Goal: Task Accomplishment & Management: Manage account settings

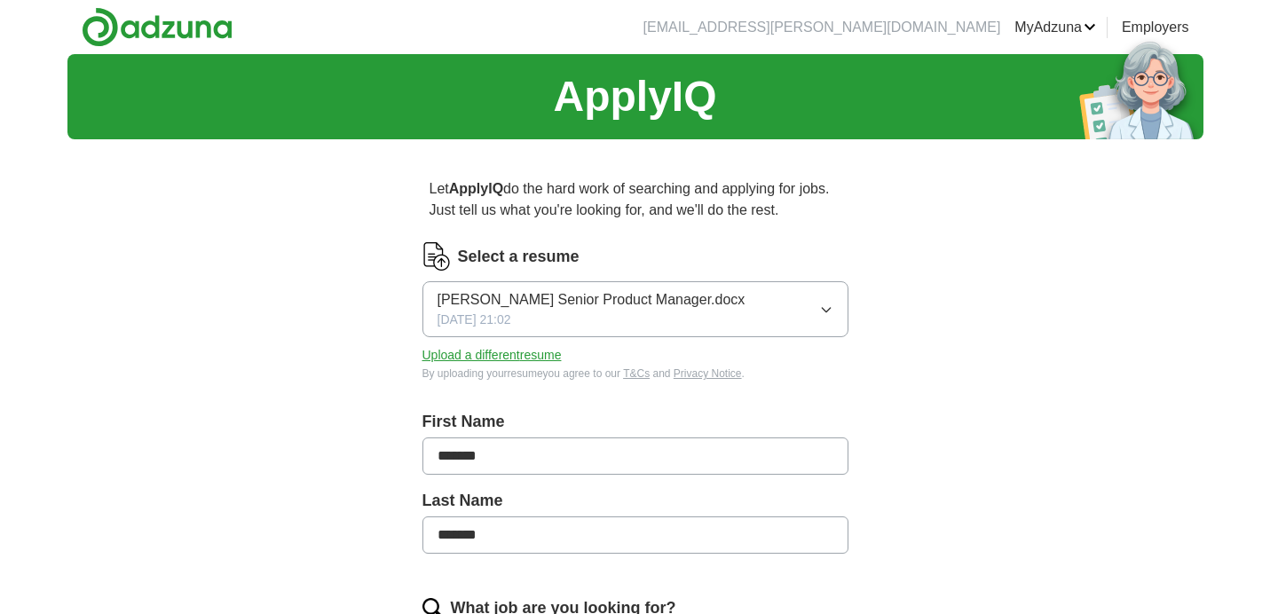
click at [846, 321] on button "[PERSON_NAME] Senior Product Manager.docx [DATE] 21:02" at bounding box center [635, 309] width 426 height 56
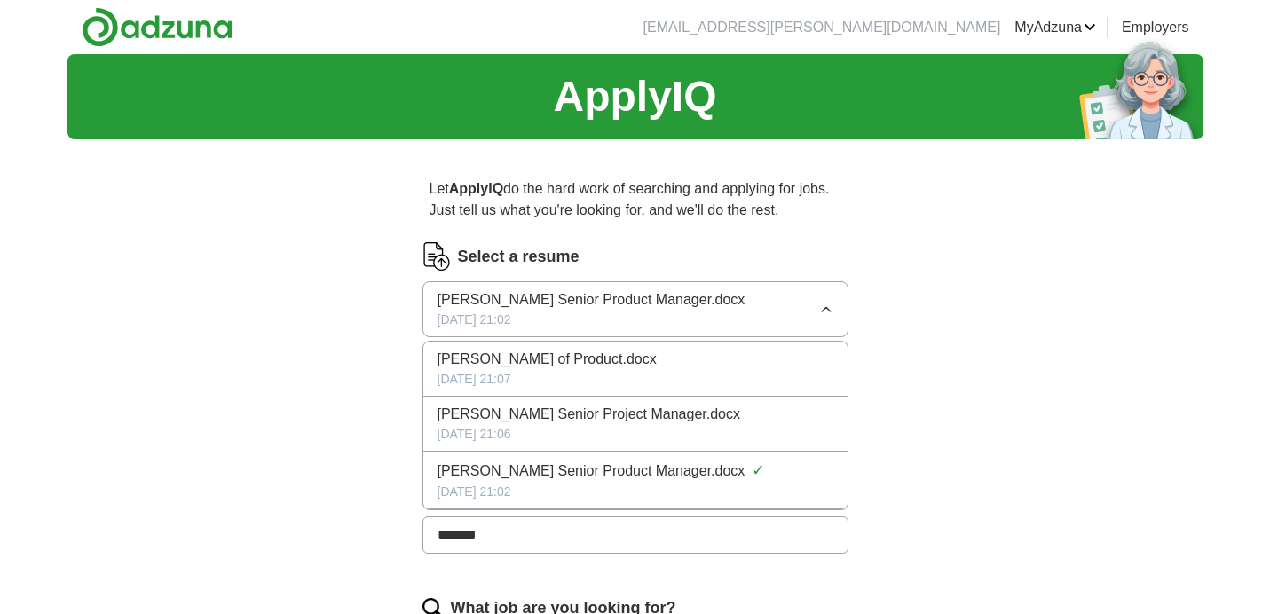
click at [642, 418] on span "[PERSON_NAME] Senior Project Manager.docx" at bounding box center [588, 414] width 303 height 21
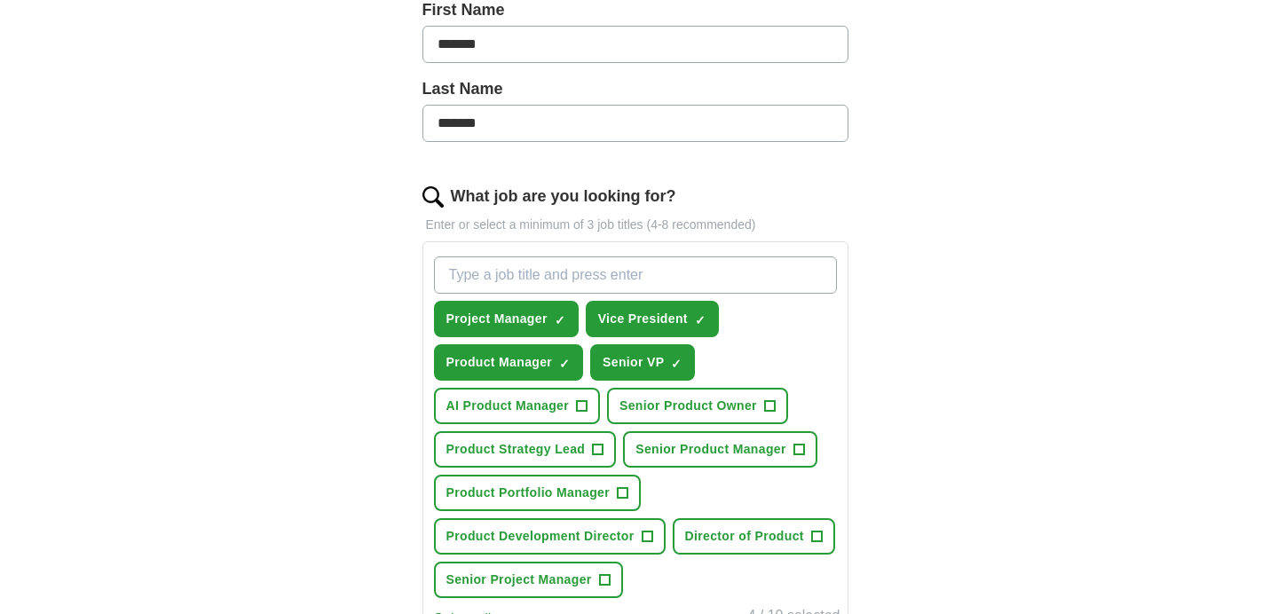
scroll to position [446, 0]
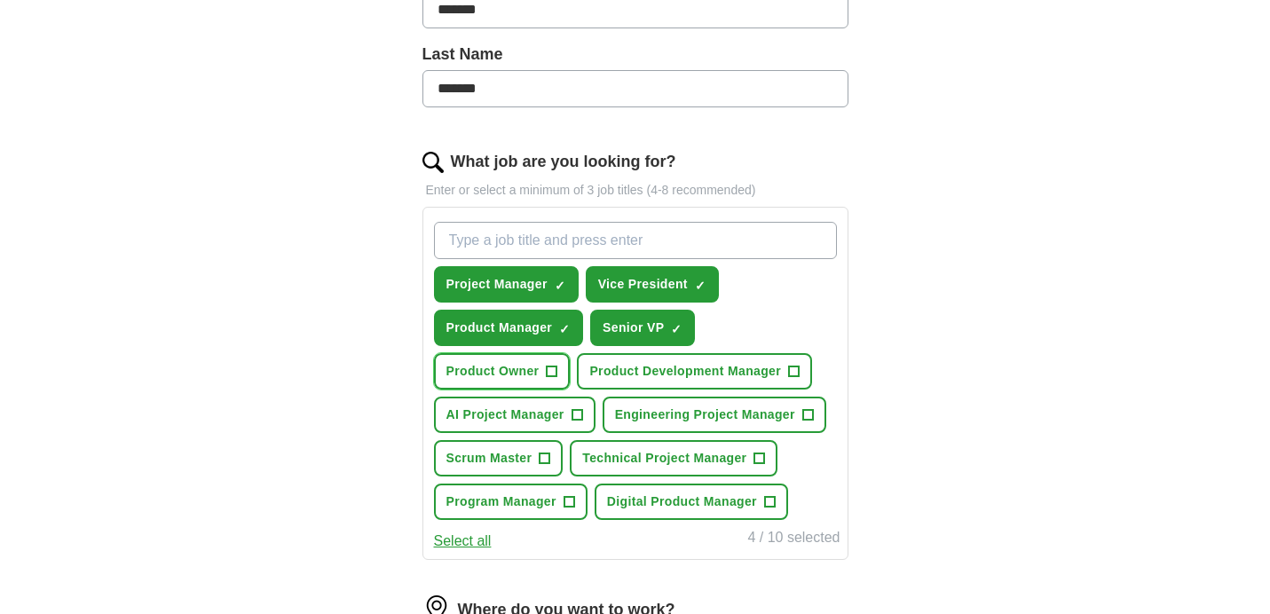
click at [531, 372] on span "Product Owner" at bounding box center [492, 371] width 93 height 19
click at [679, 372] on span "Product Development Manager" at bounding box center [685, 371] width 192 height 19
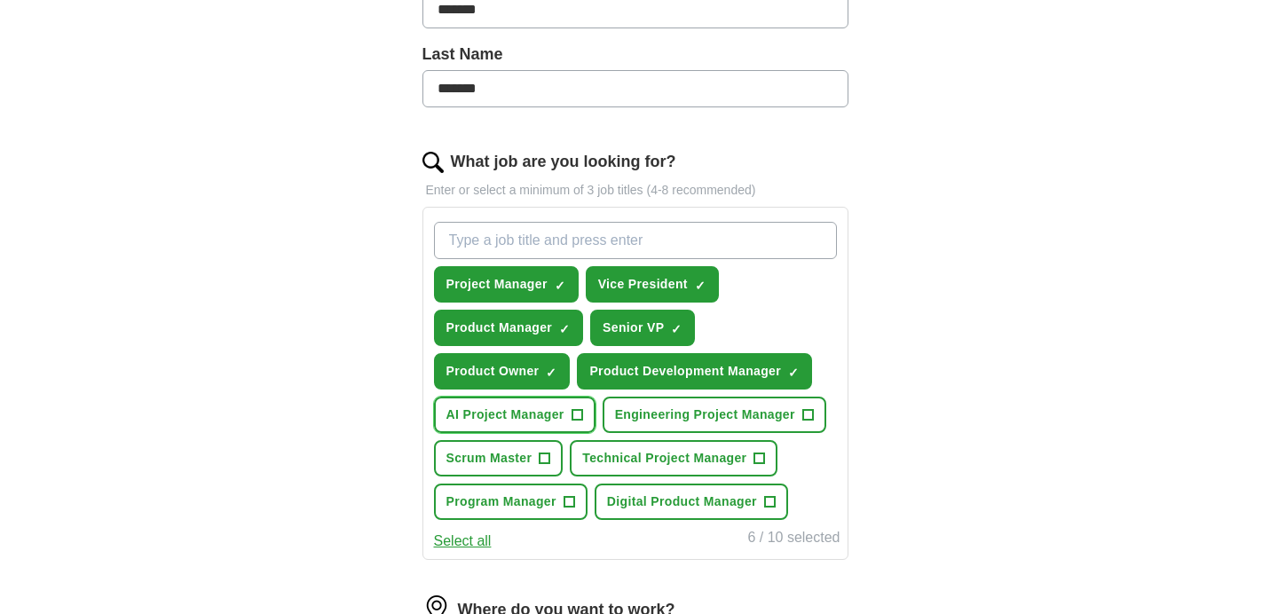
click at [527, 421] on span "AI Project Manager" at bounding box center [505, 414] width 118 height 19
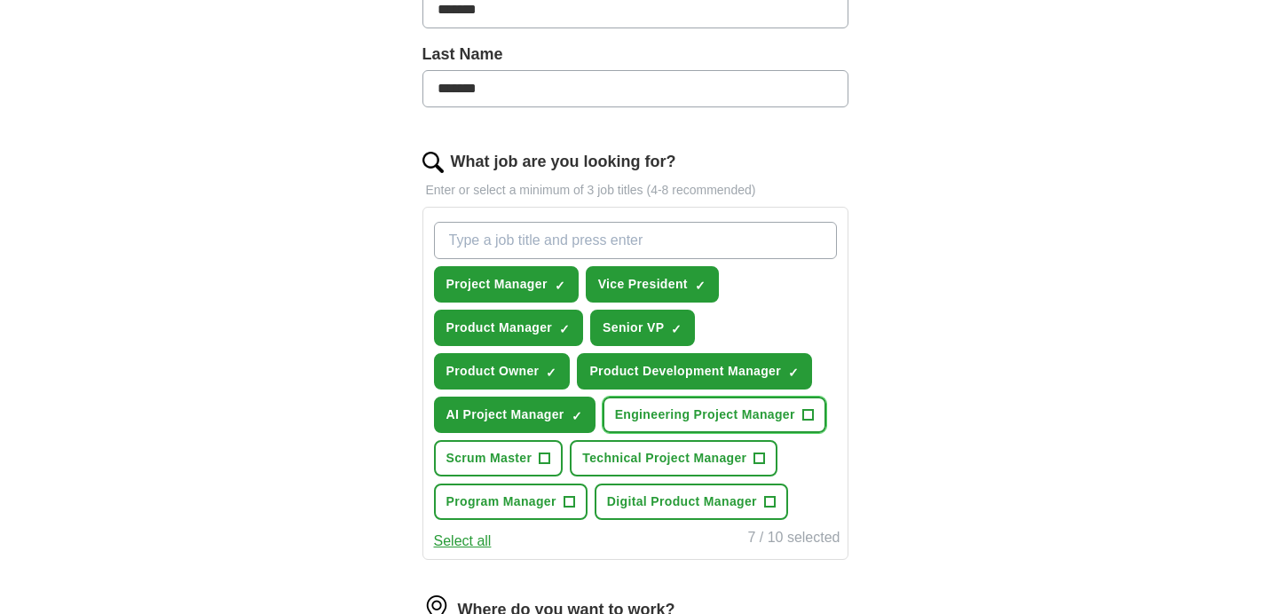
click at [702, 422] on span "Engineering Project Manager" at bounding box center [705, 414] width 180 height 19
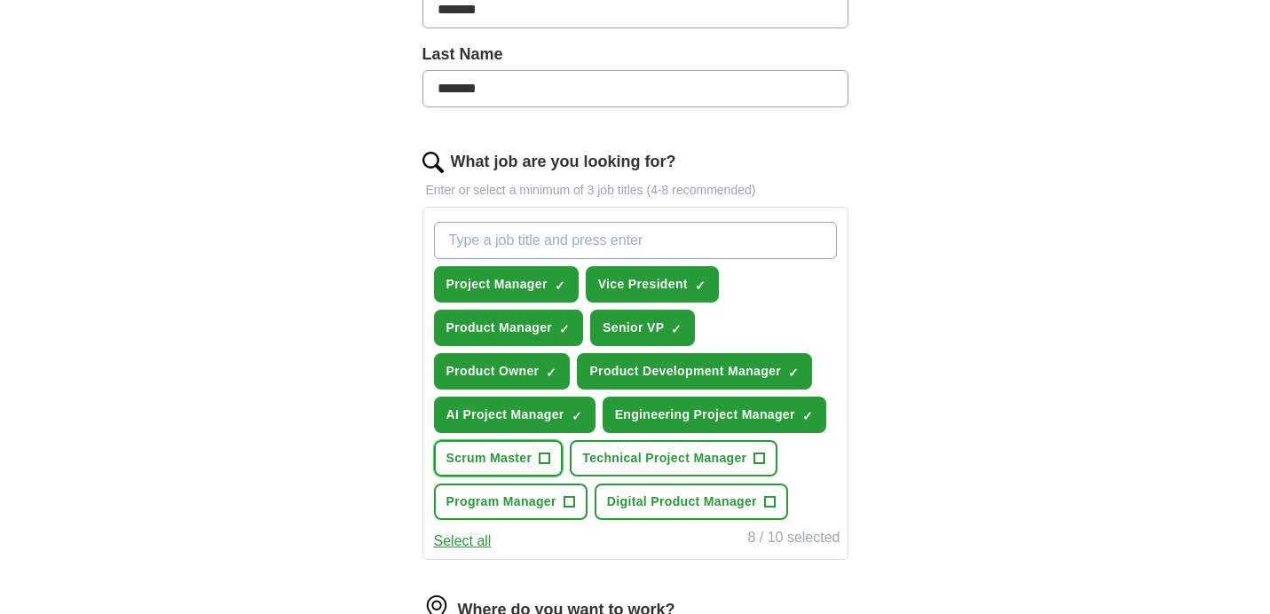
click at [514, 468] on button "Scrum Master +" at bounding box center [499, 458] width 130 height 36
click at [676, 468] on button "Technical Project Manager +" at bounding box center [674, 458] width 208 height 36
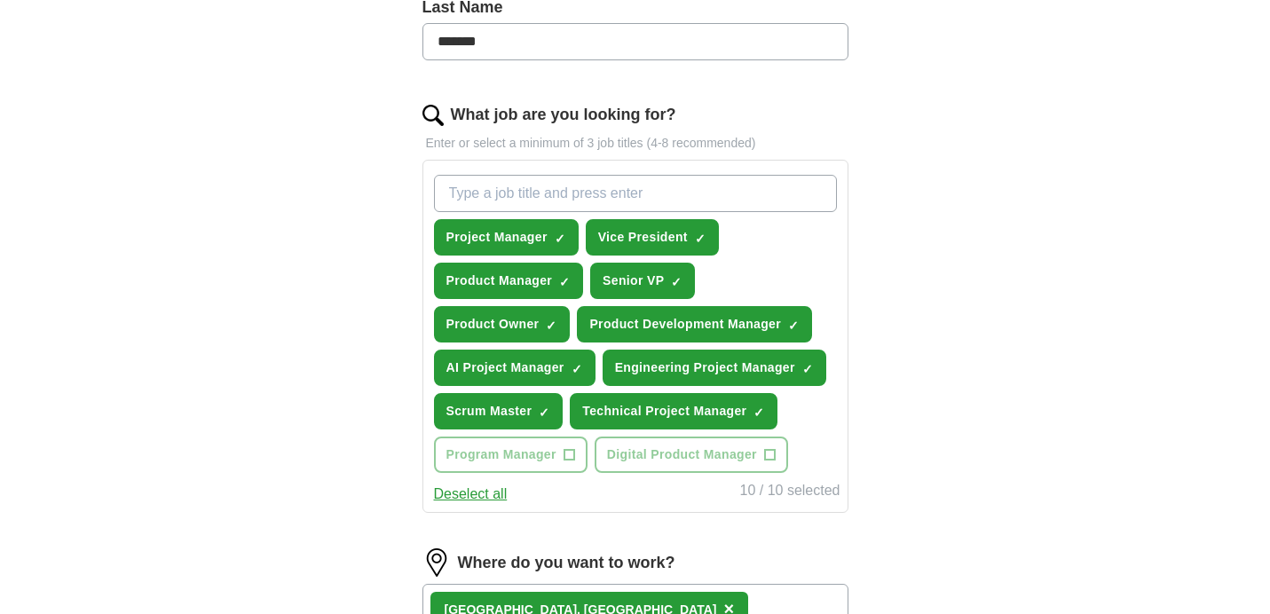
scroll to position [543, 0]
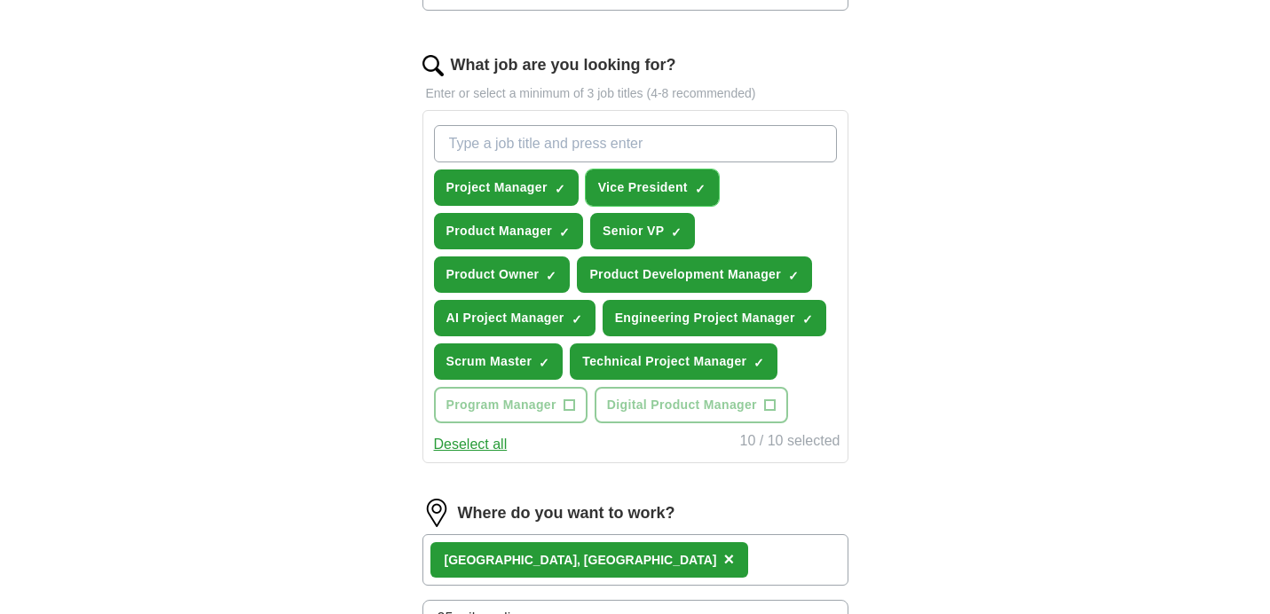
click at [0, 0] on span "×" at bounding box center [0, 0] width 0 height 0
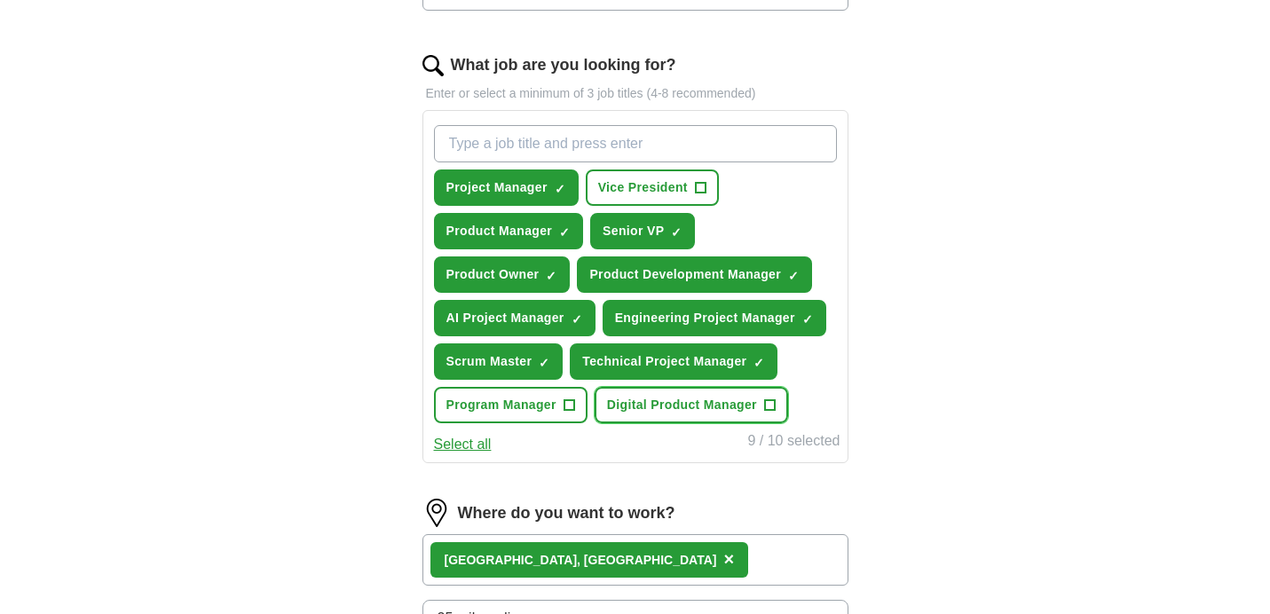
click at [753, 412] on span "Digital Product Manager" at bounding box center [682, 405] width 150 height 19
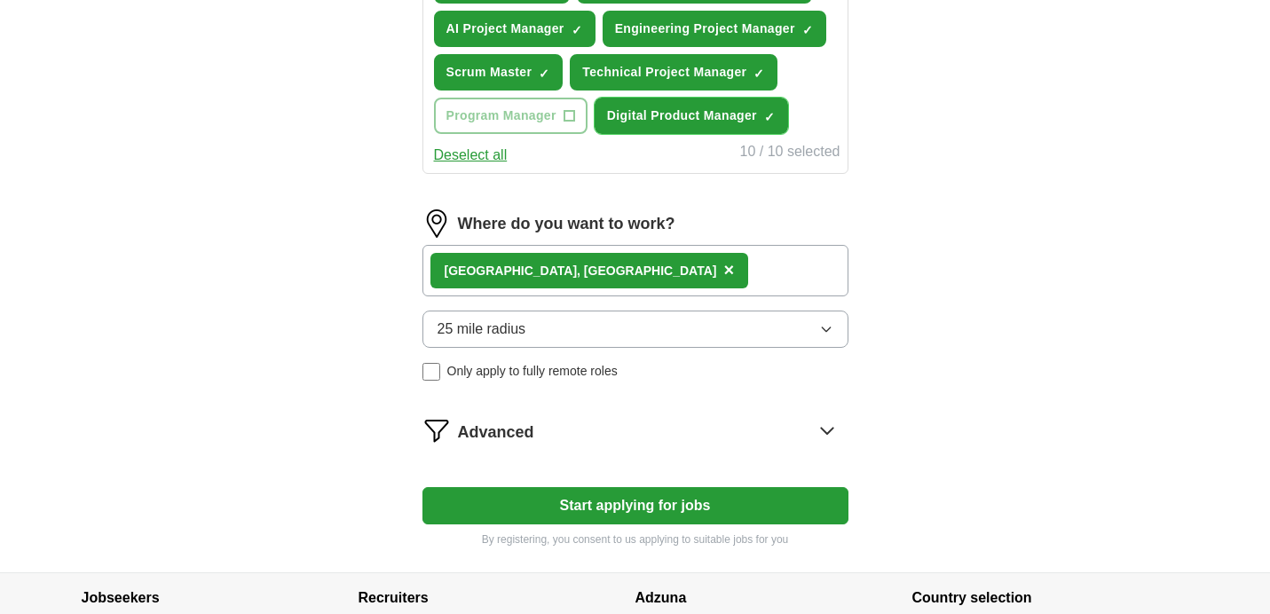
scroll to position [892, 0]
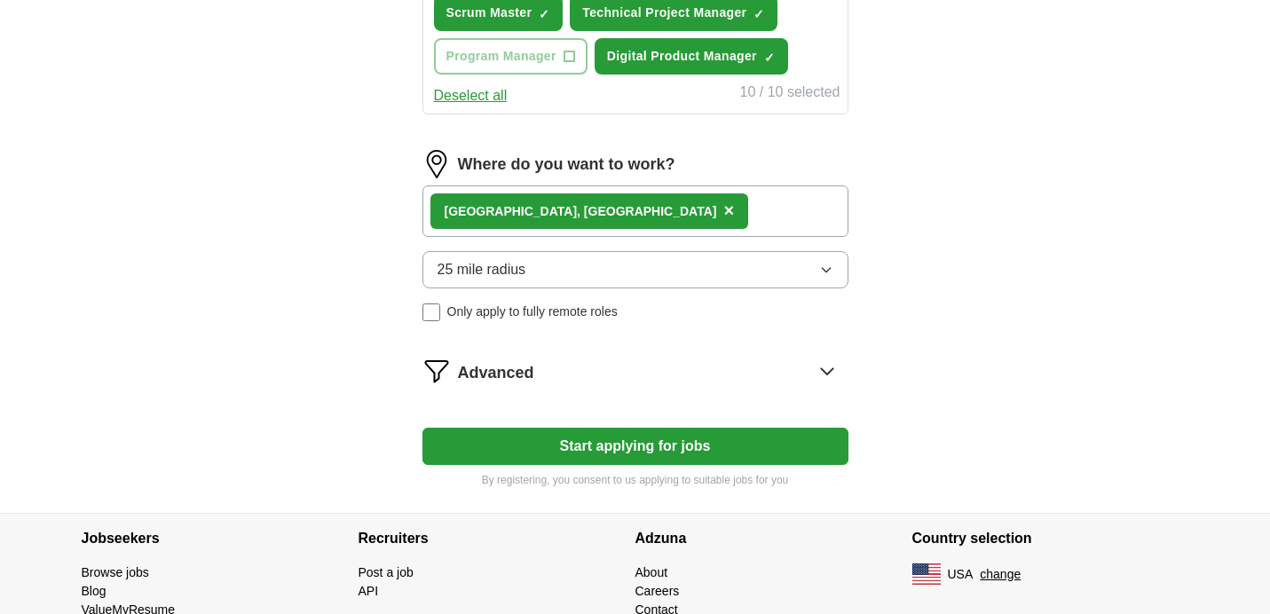
click at [600, 447] on button "Start applying for jobs" at bounding box center [635, 446] width 426 height 37
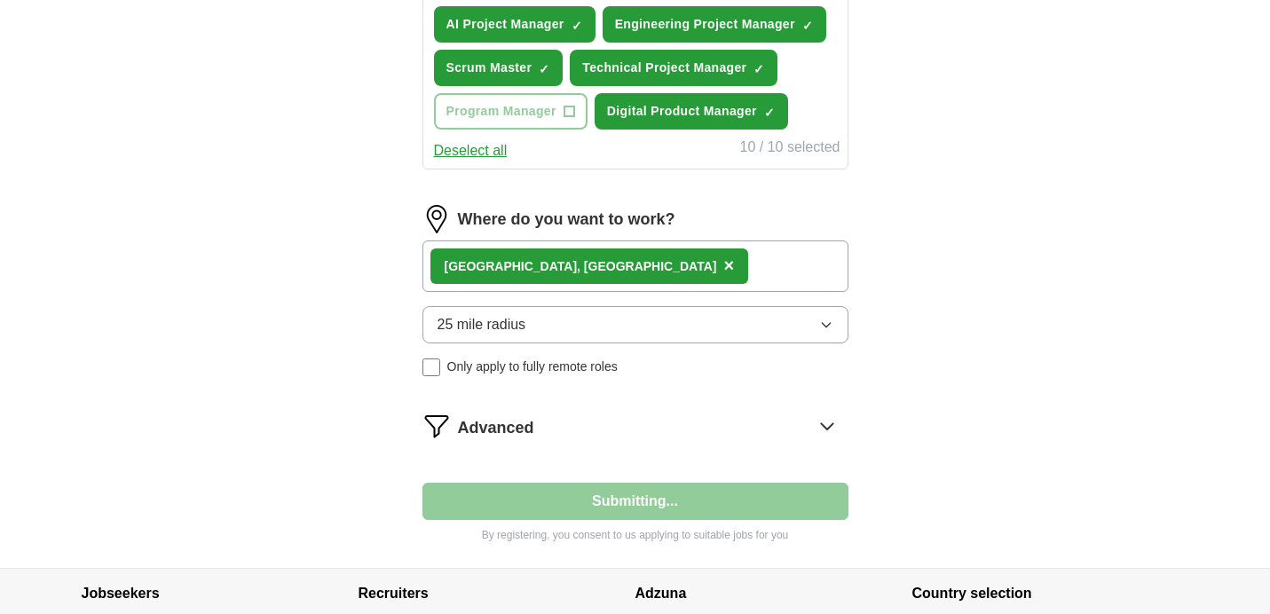
select select "**"
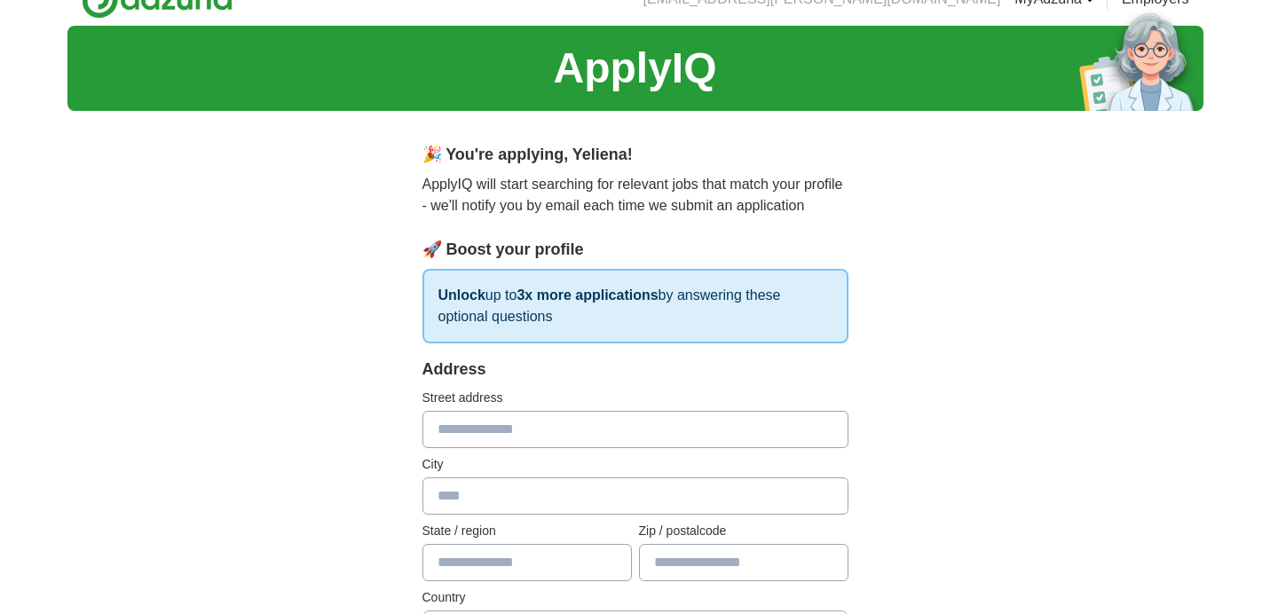
scroll to position [31, 0]
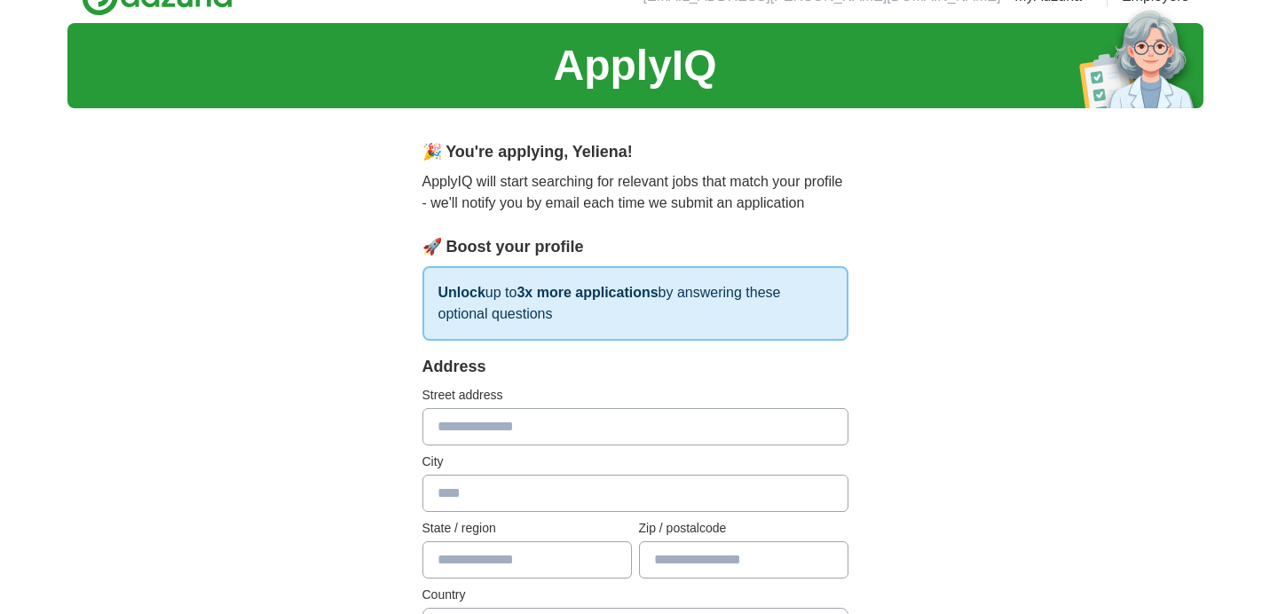
click at [489, 424] on input "text" at bounding box center [635, 426] width 426 height 37
type input "**********"
type input "*******"
type input "********"
type input "*****"
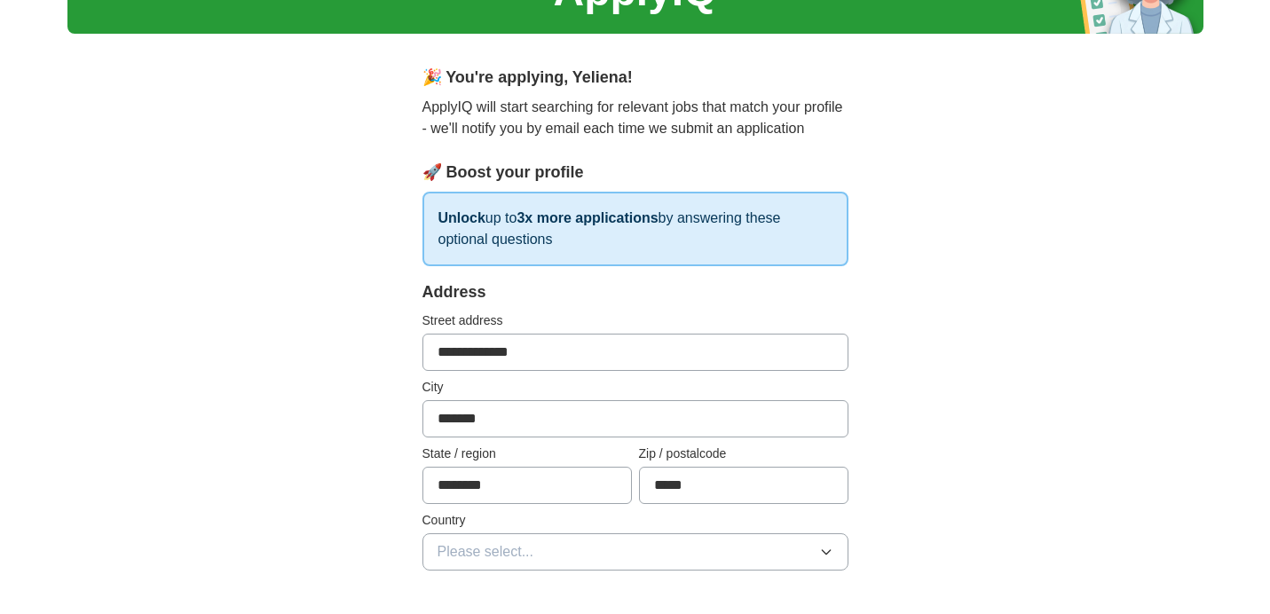
scroll to position [335, 0]
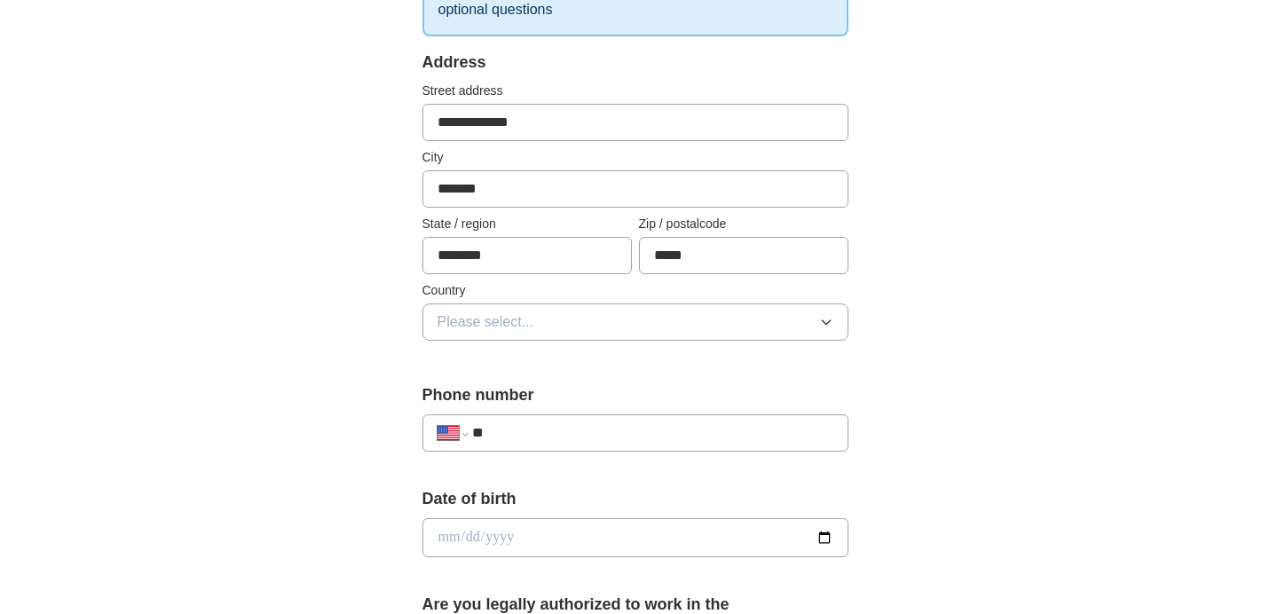
click at [491, 329] on span "Please select..." at bounding box center [485, 321] width 97 height 21
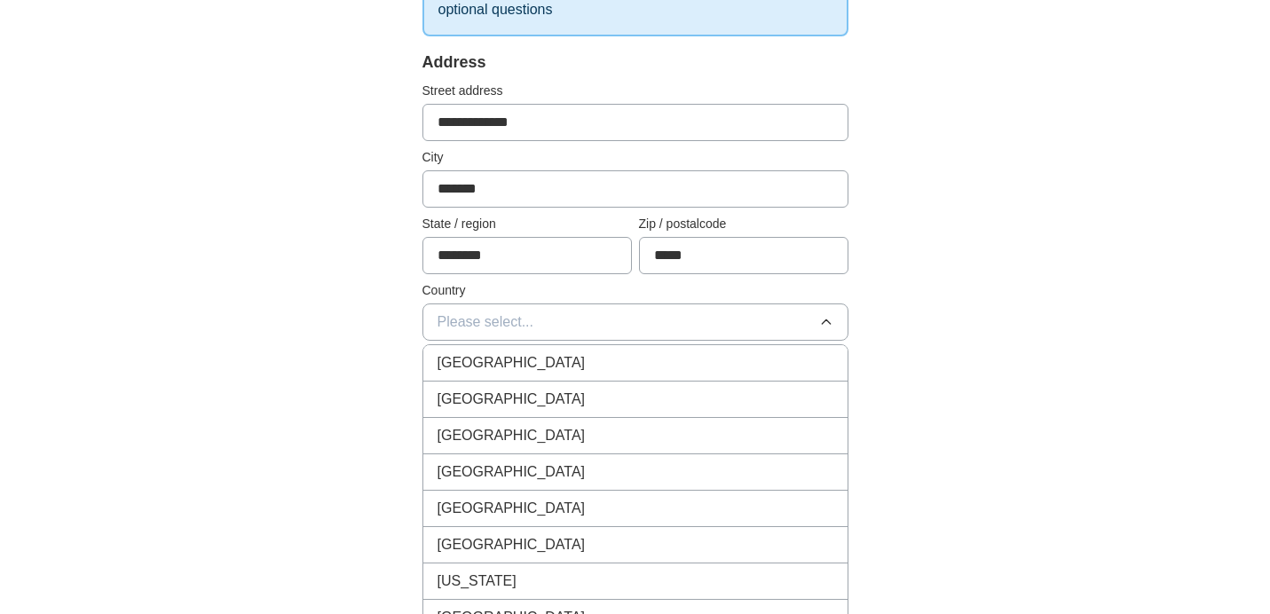
click at [473, 410] on li "[GEOGRAPHIC_DATA]" at bounding box center [635, 400] width 424 height 36
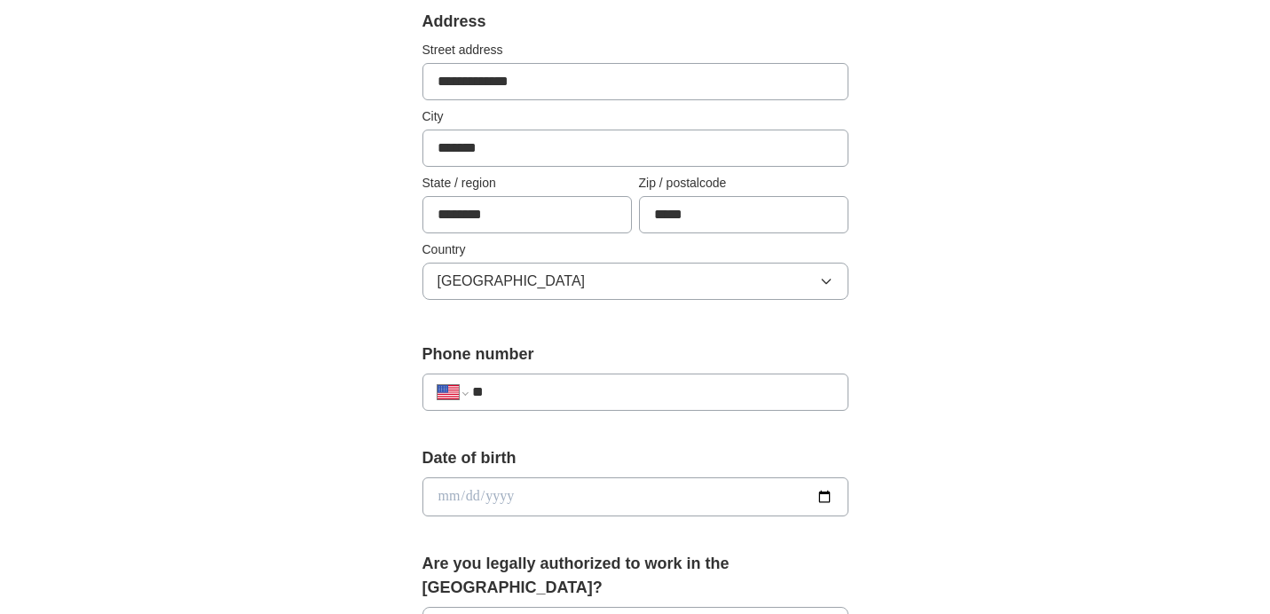
scroll to position [378, 0]
click at [521, 408] on div "**********" at bounding box center [635, 390] width 426 height 37
click at [521, 404] on div "**********" at bounding box center [635, 390] width 426 height 37
click at [522, 391] on input "**" at bounding box center [652, 390] width 360 height 21
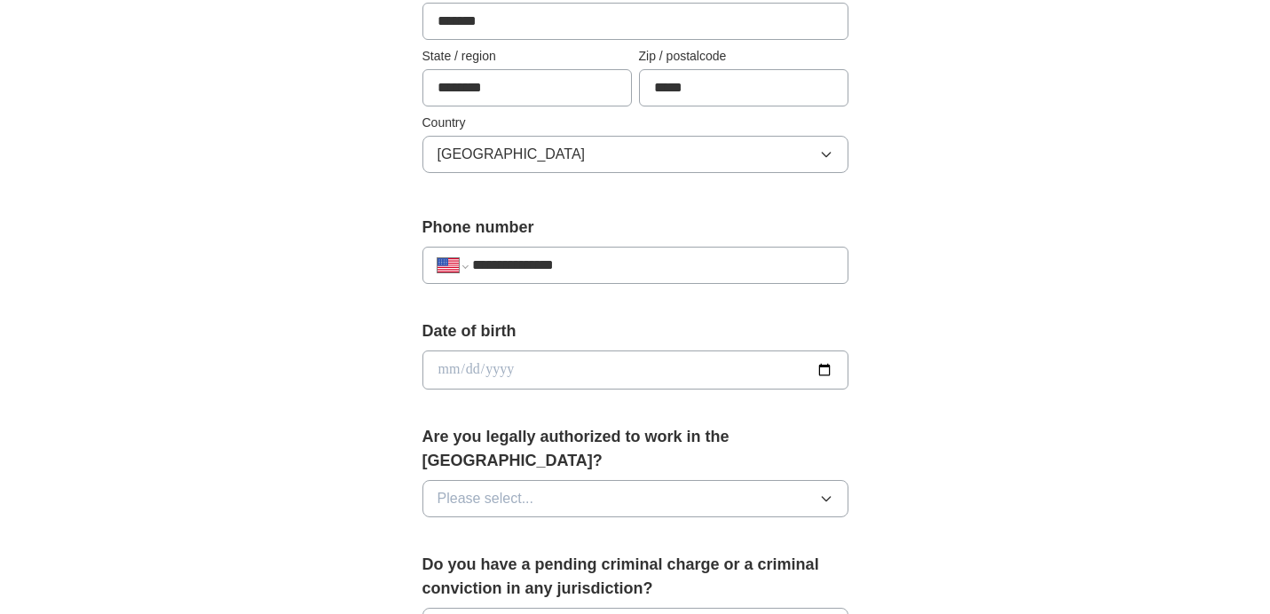
scroll to position [604, 0]
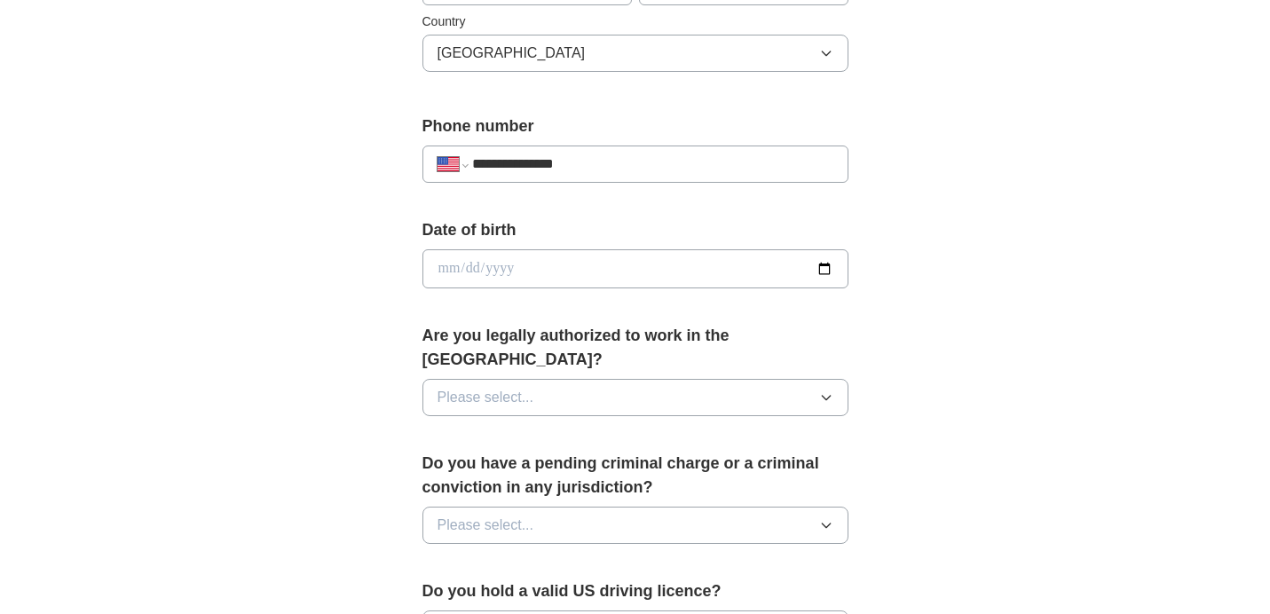
type input "**********"
click at [788, 275] on input "date" at bounding box center [635, 268] width 426 height 39
type input "**********"
click at [1000, 461] on div "**********" at bounding box center [635, 258] width 1136 height 1616
click at [788, 379] on button "Please select..." at bounding box center [635, 397] width 426 height 37
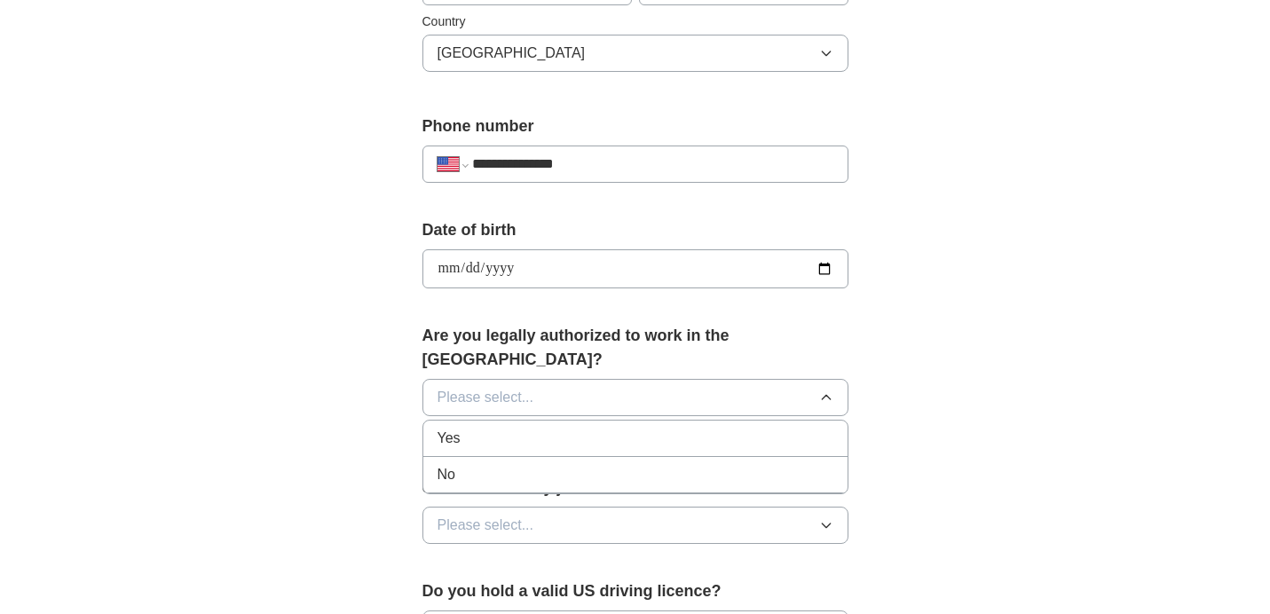
click at [541, 426] on li "Yes" at bounding box center [635, 439] width 424 height 36
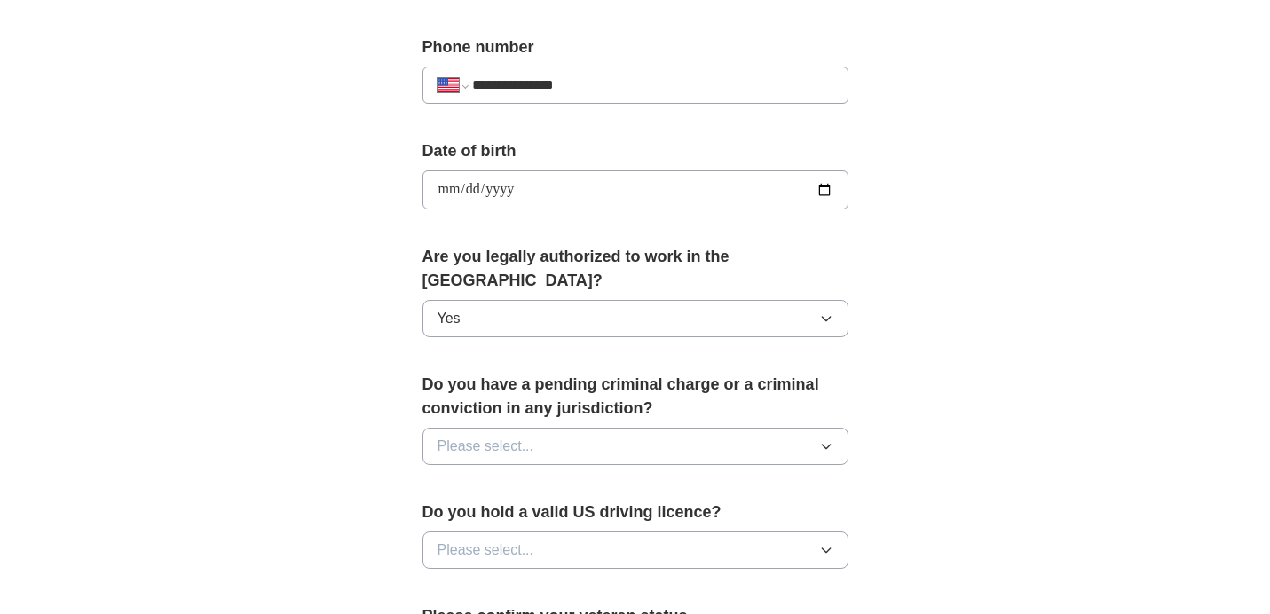
scroll to position [697, 0]
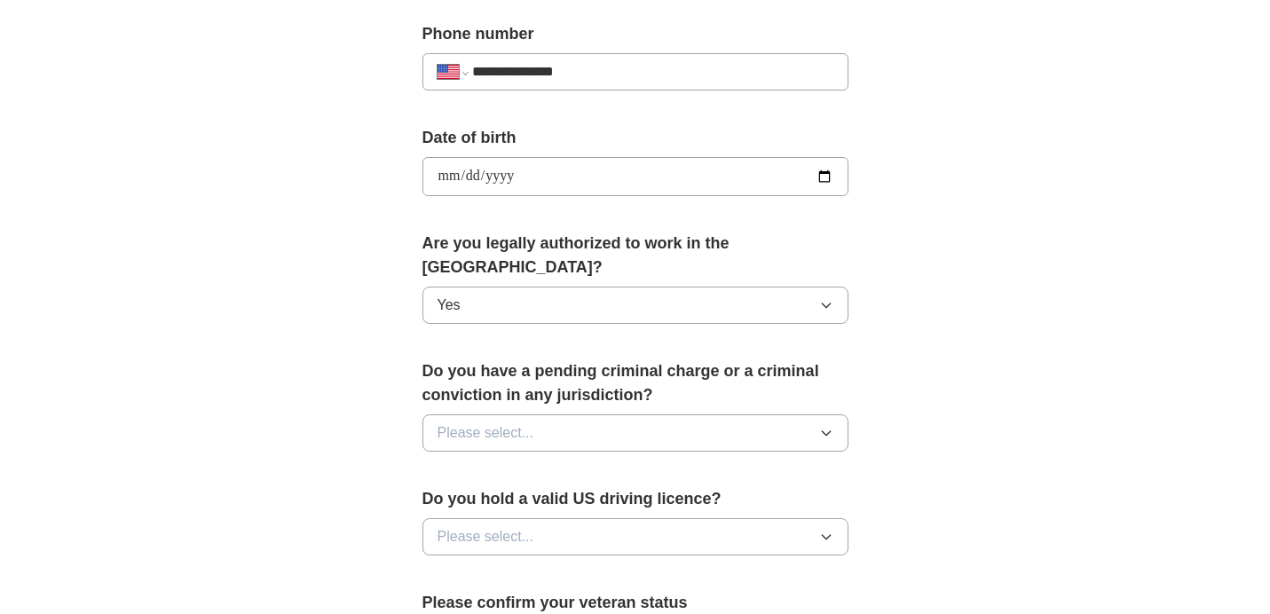
click at [534, 414] on button "Please select..." at bounding box center [635, 432] width 426 height 37
click at [445, 500] on span "No" at bounding box center [446, 510] width 18 height 21
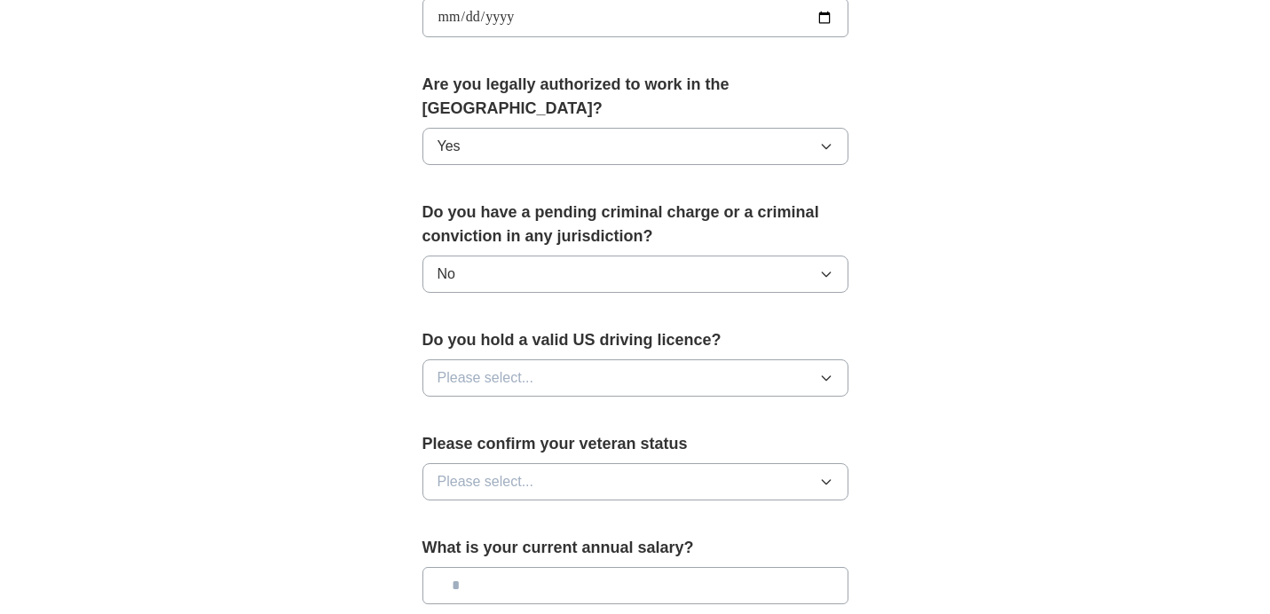
scroll to position [859, 0]
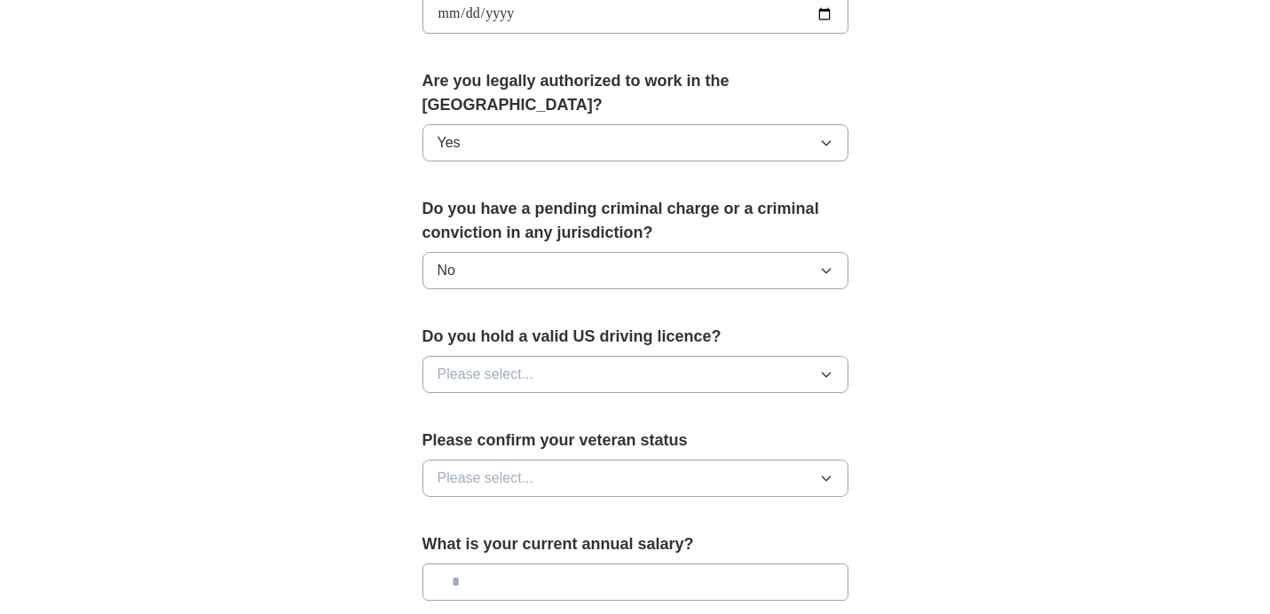
click at [517, 364] on span "Please select..." at bounding box center [485, 374] width 97 height 21
click at [452, 405] on span "Yes" at bounding box center [448, 415] width 23 height 21
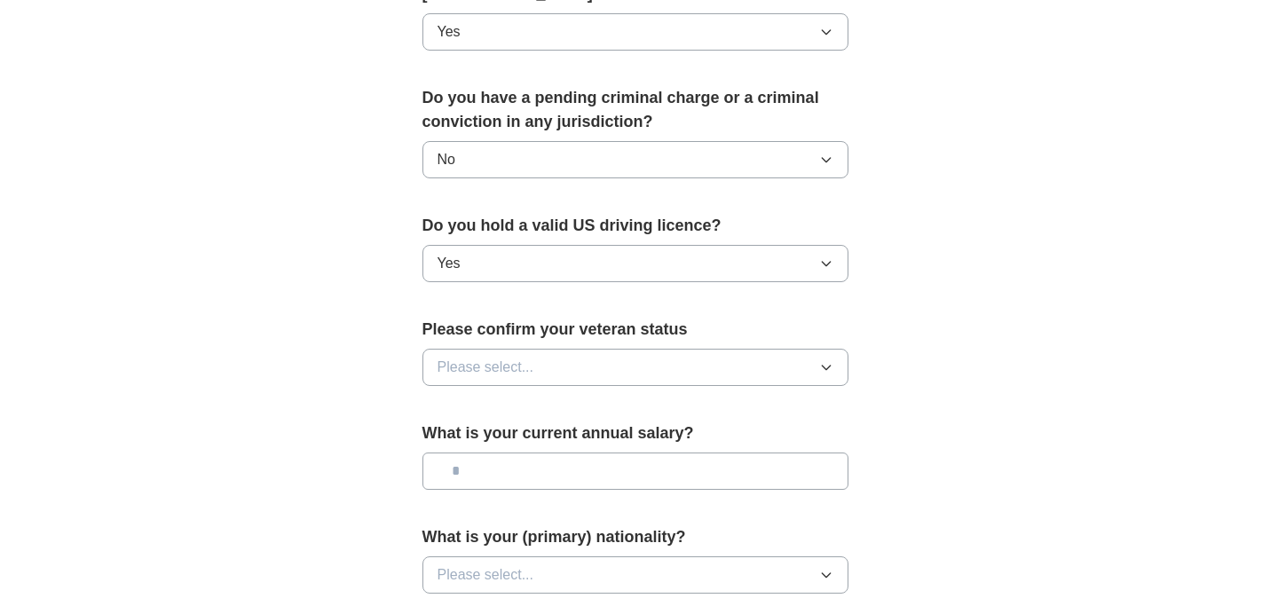
scroll to position [973, 0]
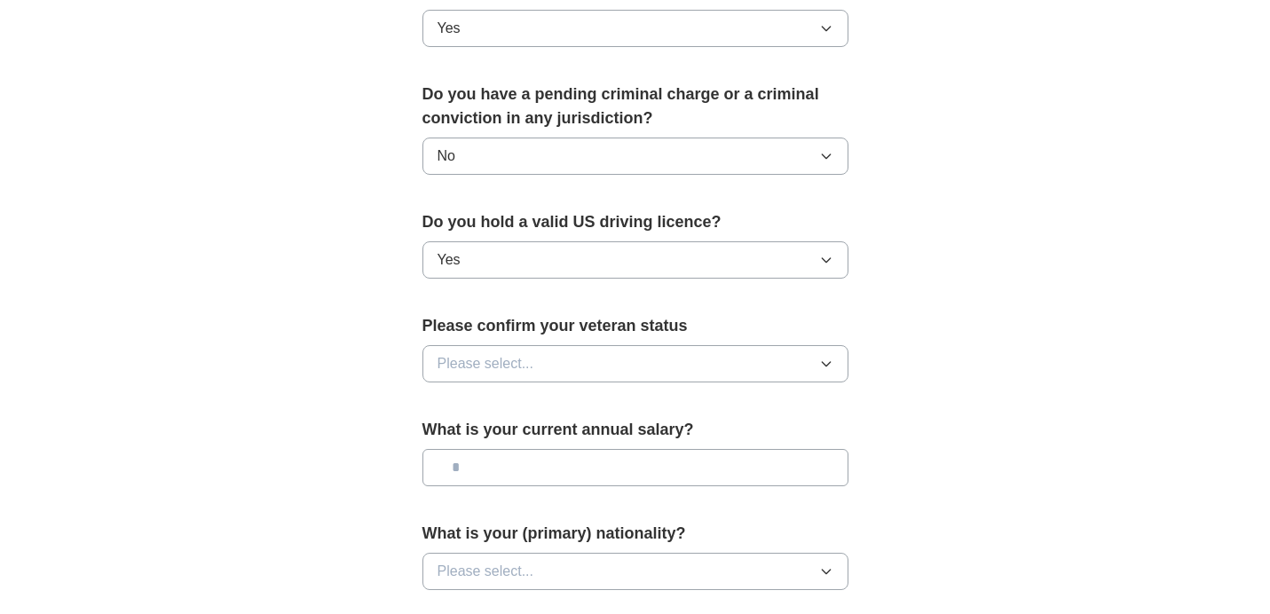
click at [490, 353] on span "Please select..." at bounding box center [485, 363] width 97 height 21
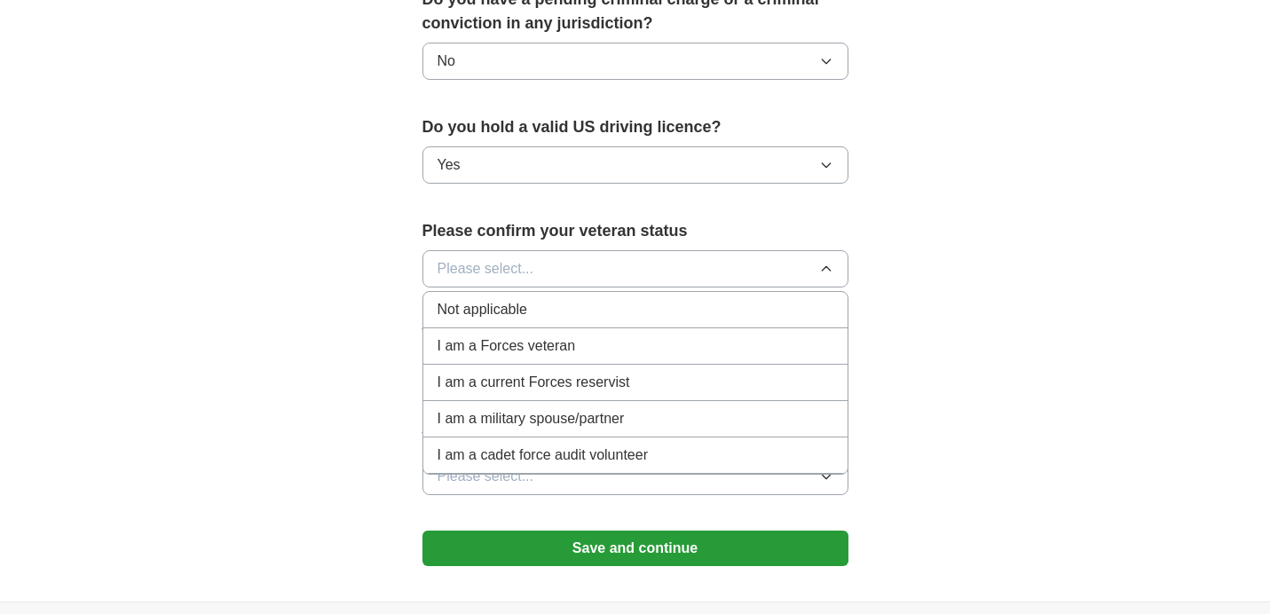
scroll to position [1064, 0]
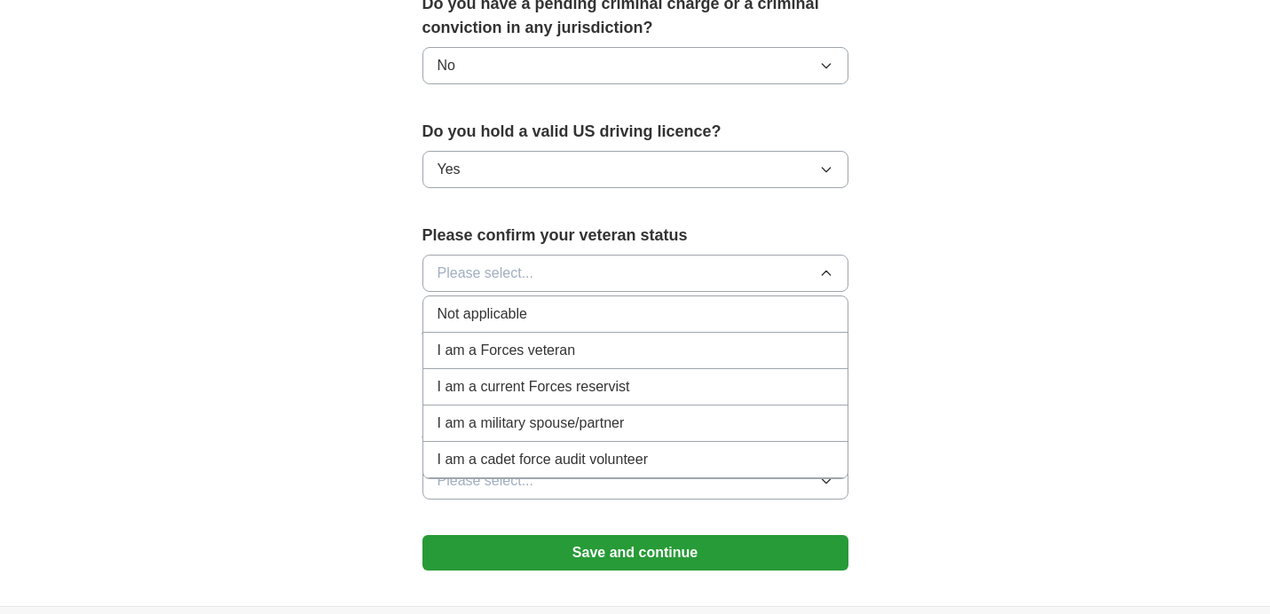
click at [489, 303] on span "Not applicable" at bounding box center [482, 313] width 90 height 21
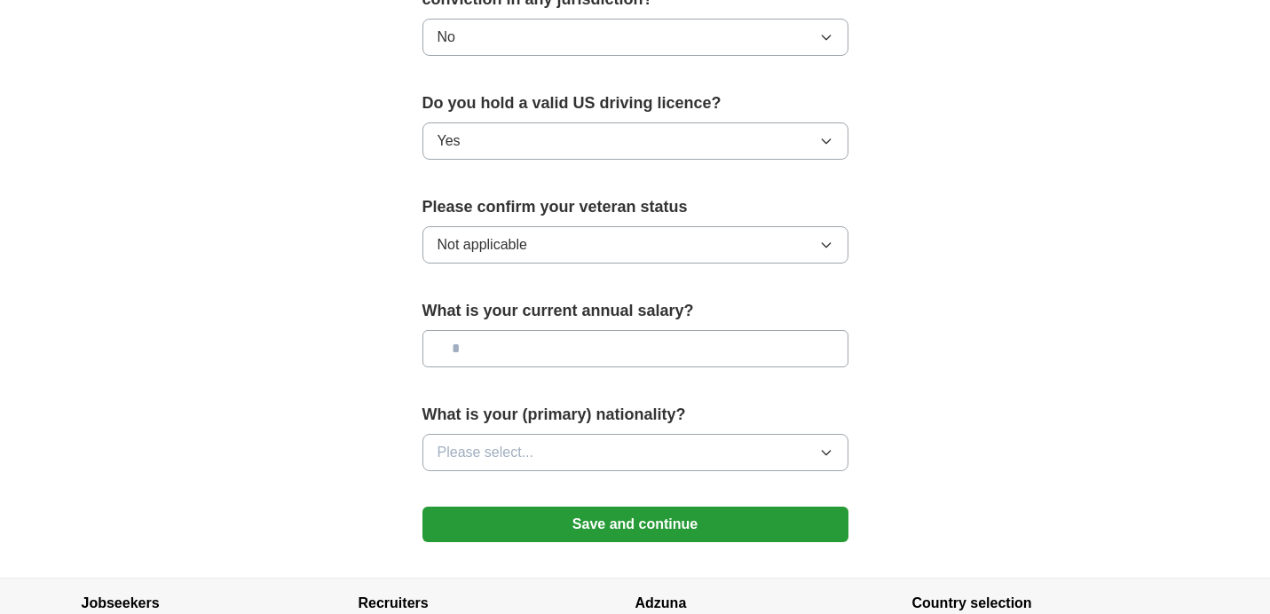
scroll to position [1094, 0]
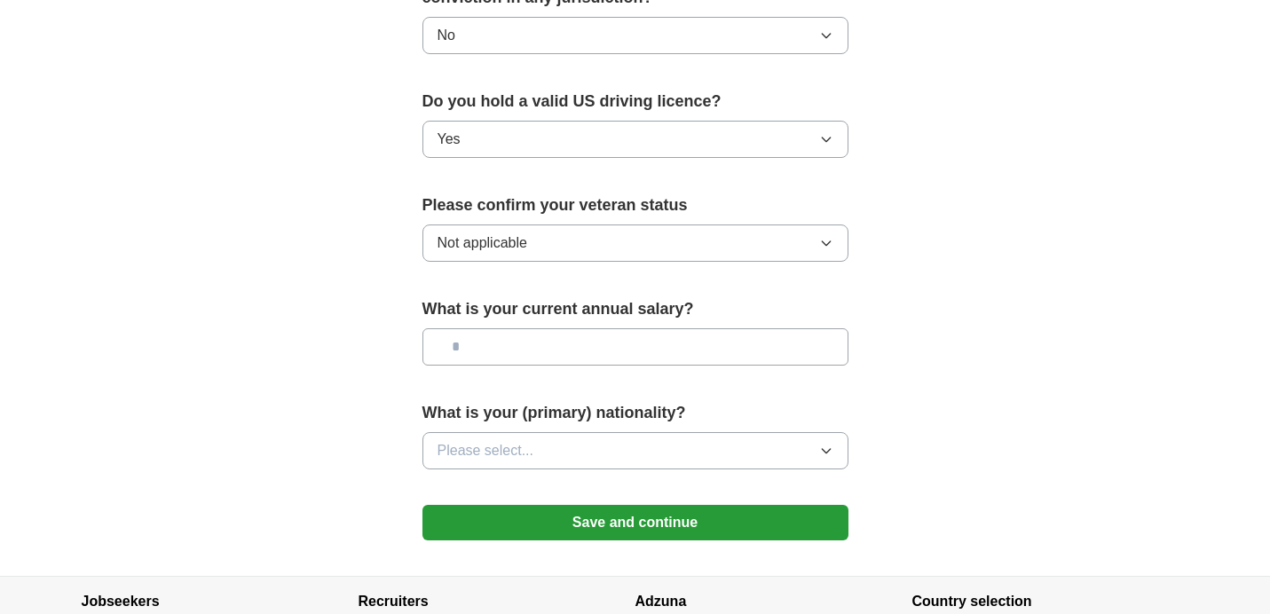
click at [484, 440] on span "Please select..." at bounding box center [485, 450] width 97 height 21
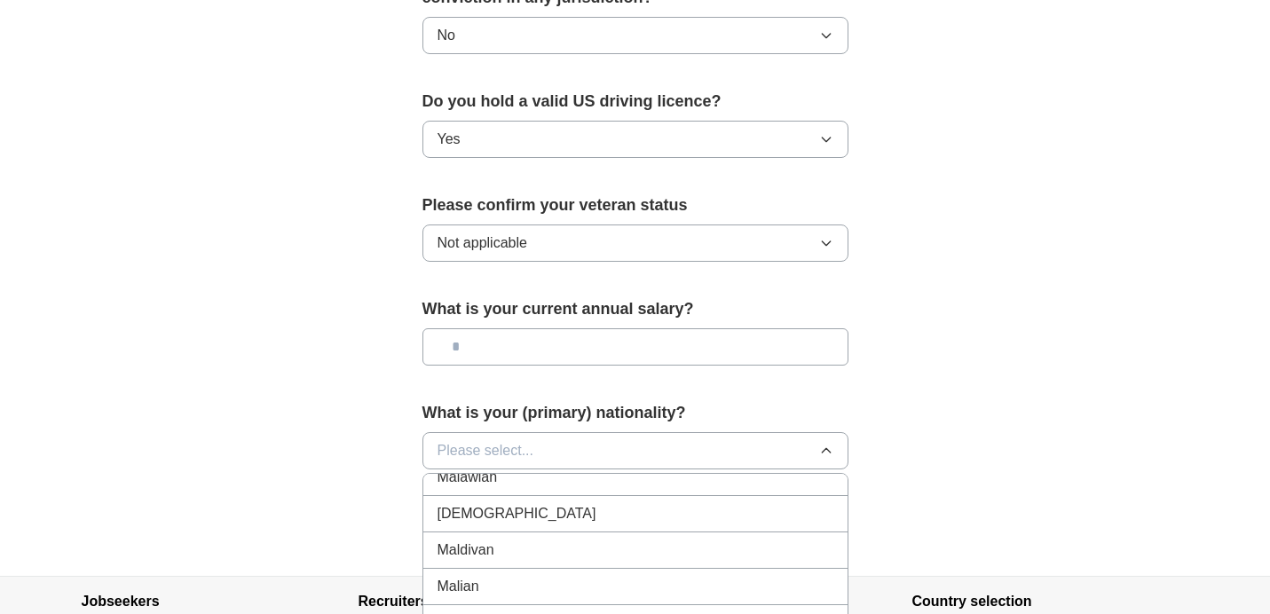
scroll to position [3983, 0]
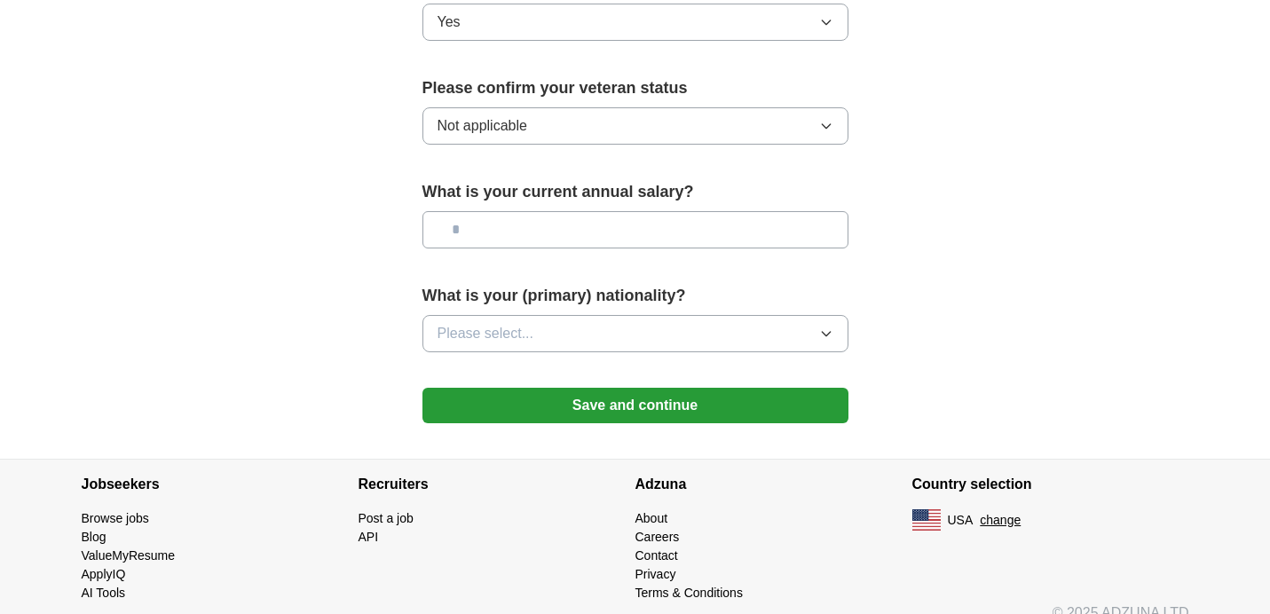
click at [611, 393] on button "Save and continue" at bounding box center [635, 405] width 426 height 35
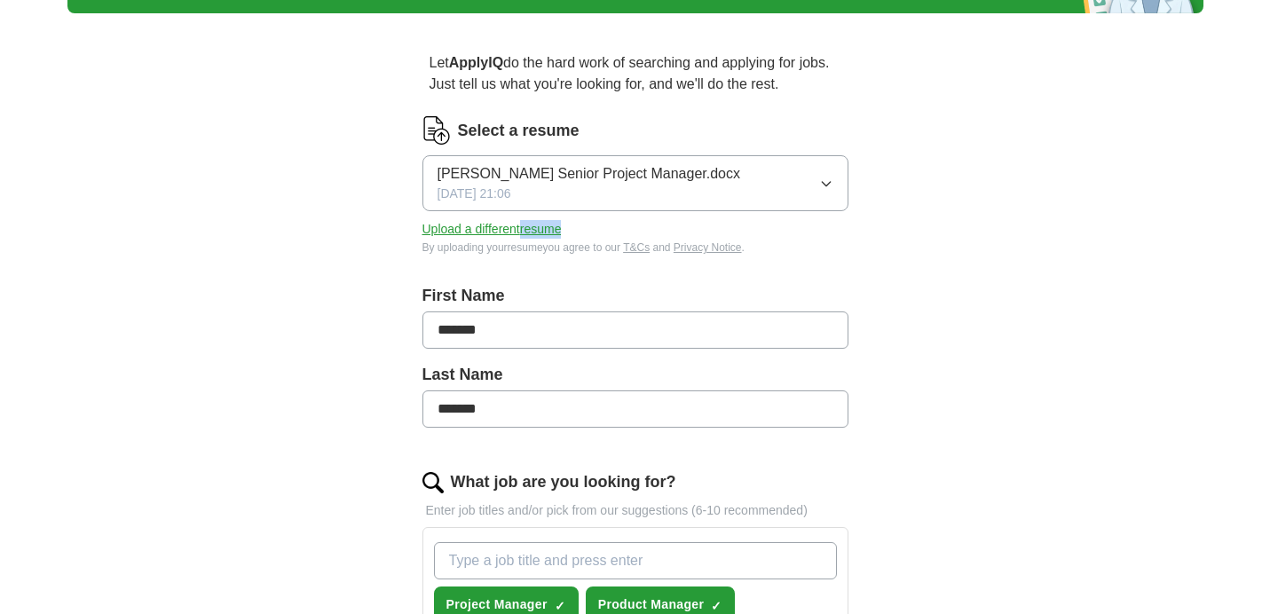
scroll to position [367, 0]
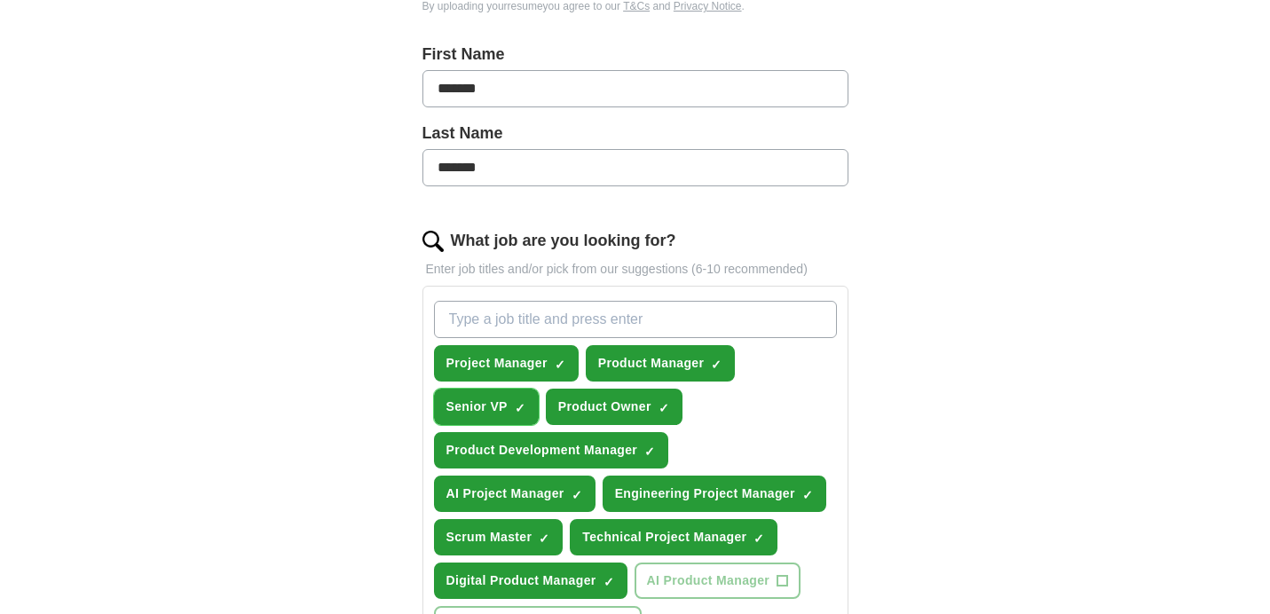
click at [512, 408] on button "Senior VP ✓ ×" at bounding box center [486, 407] width 105 height 36
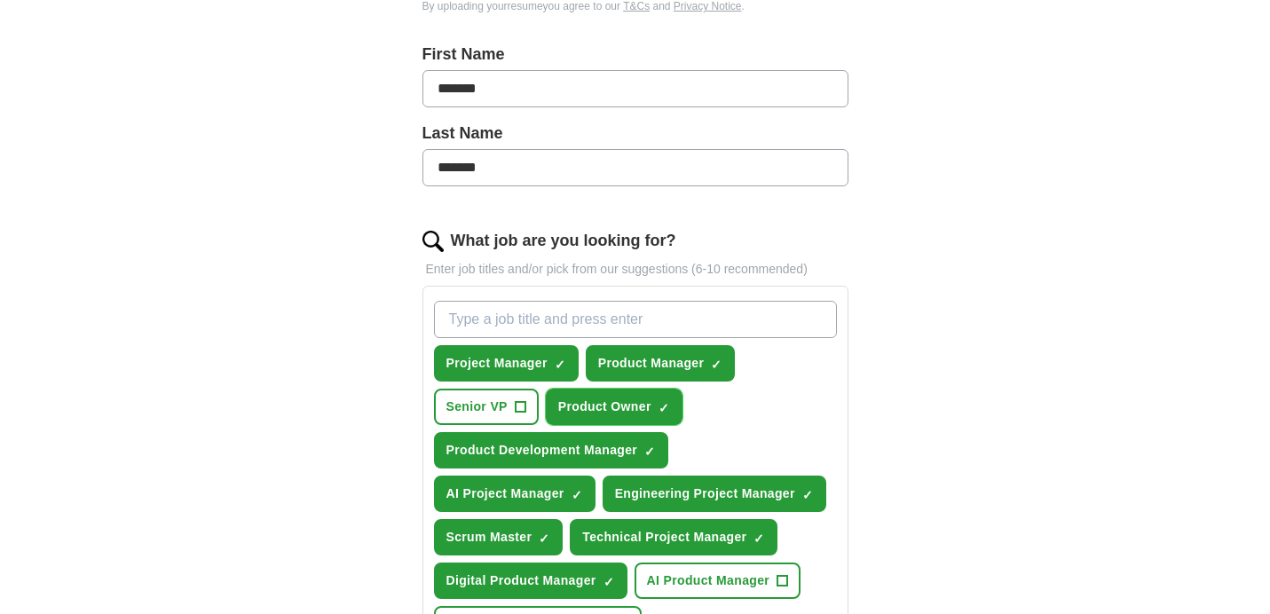
click at [0, 0] on span "×" at bounding box center [0, 0] width 0 height 0
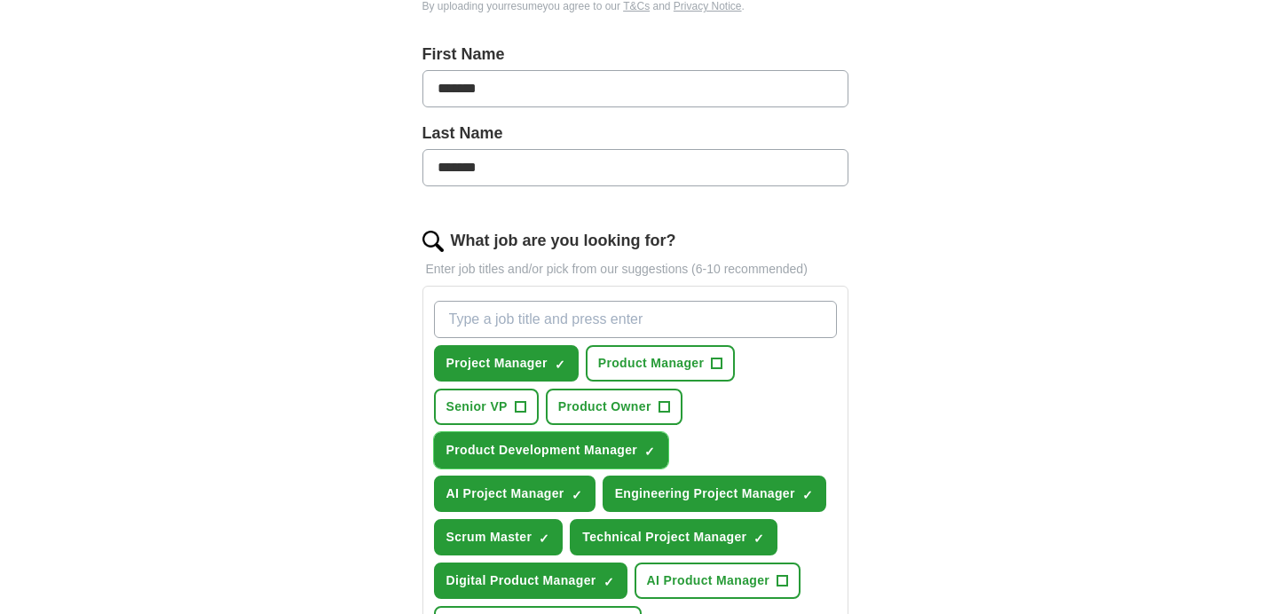
click at [504, 456] on span "Product Development Manager" at bounding box center [542, 450] width 192 height 19
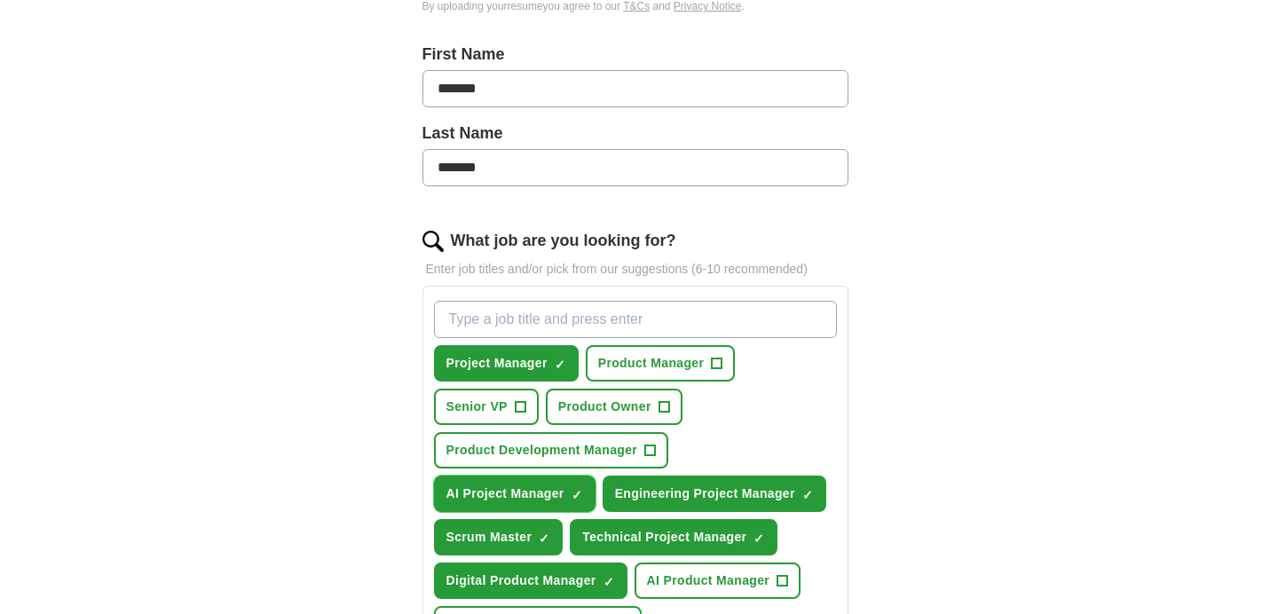
click at [504, 503] on button "AI Project Manager ✓ ×" at bounding box center [514, 494] width 161 height 36
click at [524, 500] on span "AI Project Manager" at bounding box center [505, 493] width 118 height 19
click at [561, 587] on span "Digital Product Manager" at bounding box center [521, 580] width 150 height 19
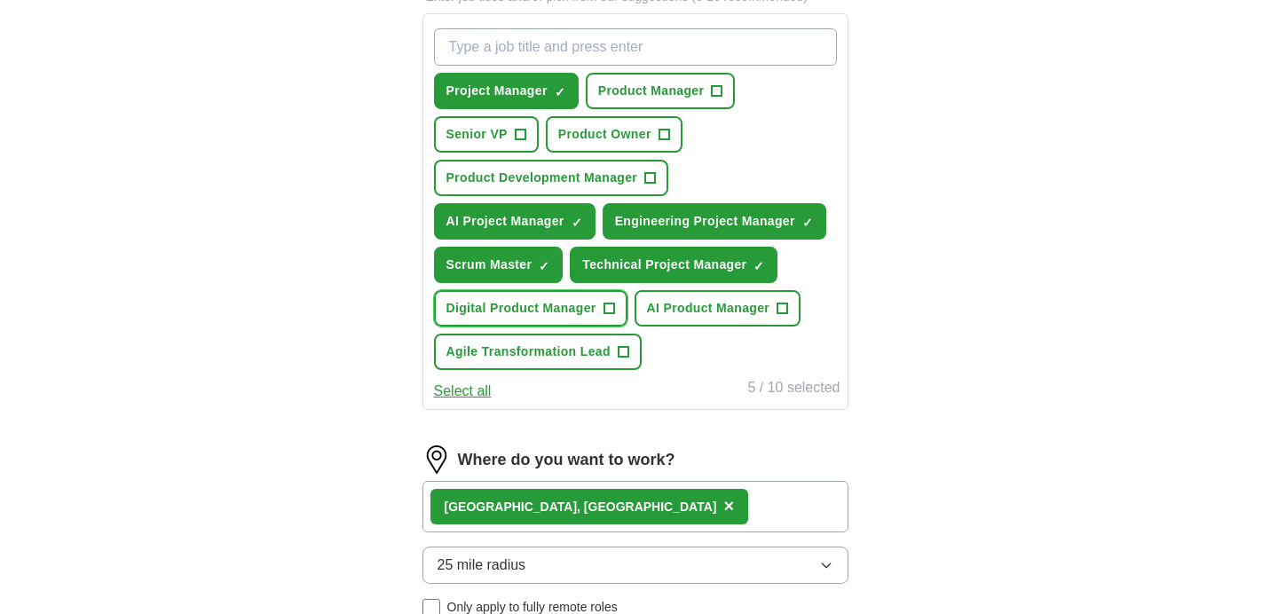
scroll to position [1049, 0]
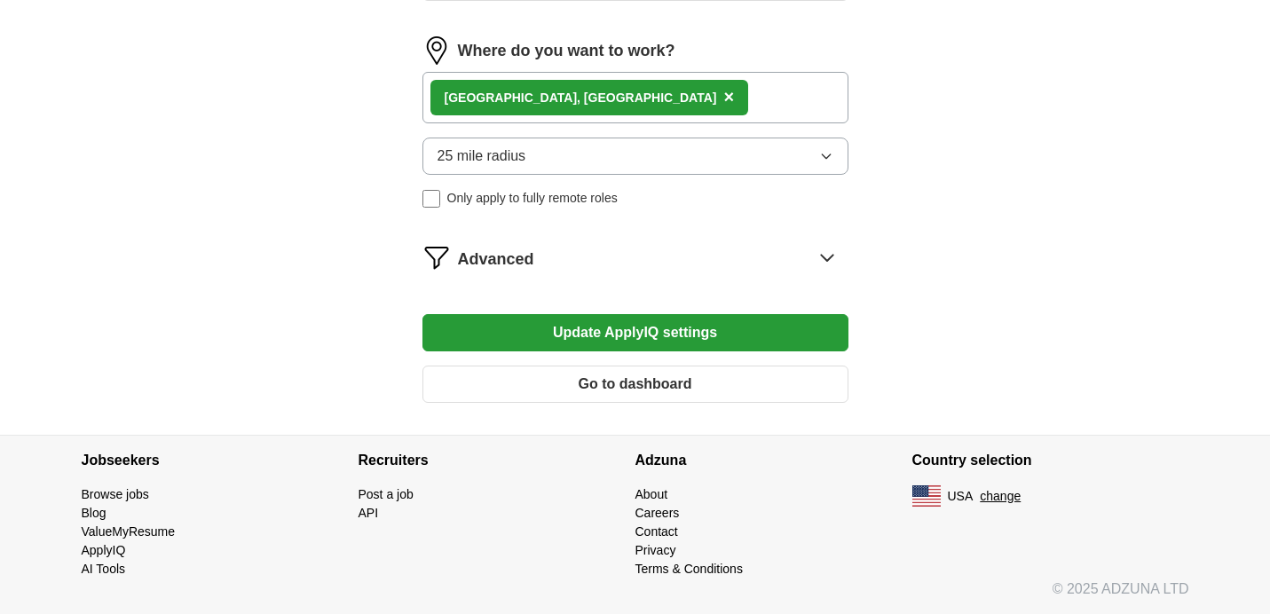
click at [675, 338] on button "Update ApplyIQ settings" at bounding box center [635, 332] width 426 height 37
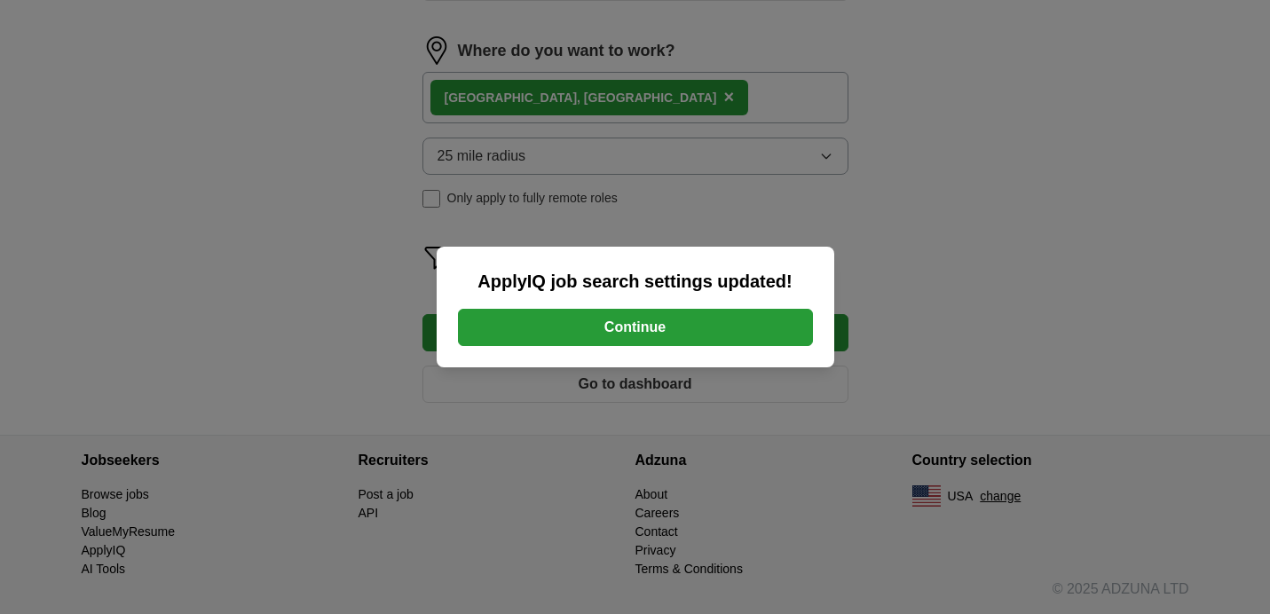
click at [666, 334] on button "Continue" at bounding box center [635, 327] width 355 height 37
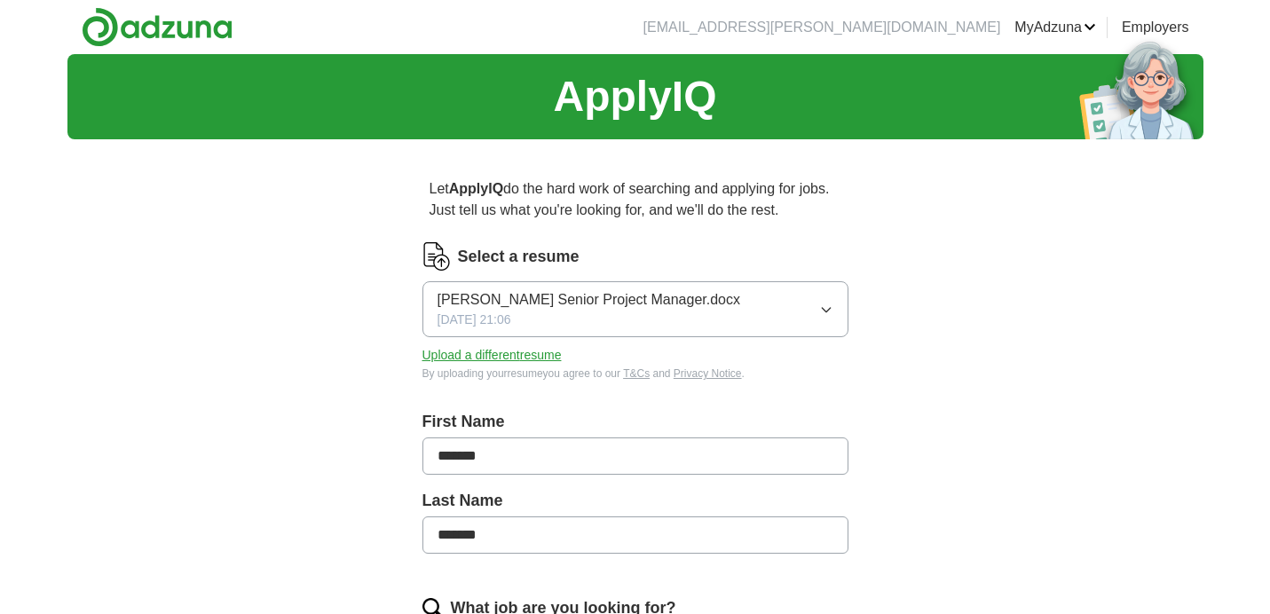
click at [1101, 25] on ul "aly.akopova@gmail.com MyAdzuna Alerts Favorites Resumes ApplyIQ Preferences Pos…" at bounding box center [909, 27] width 560 height 21
click at [0, 0] on link "Preferences" at bounding box center [0, 0] width 0 height 0
